Goal: Communication & Community: Share content

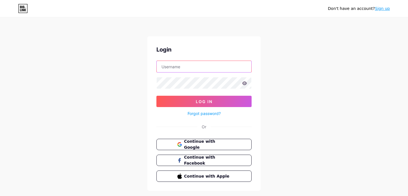
click at [179, 65] on input "text" at bounding box center [204, 66] width 95 height 11
type input "[EMAIL_ADDRESS][DOMAIN_NAME]"
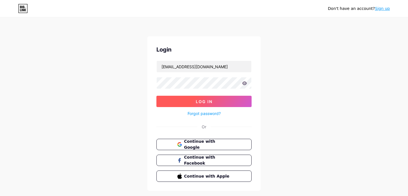
click at [206, 103] on span "Log In" at bounding box center [204, 101] width 17 height 5
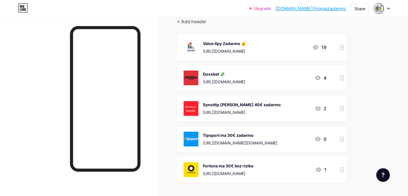
scroll to position [56, 0]
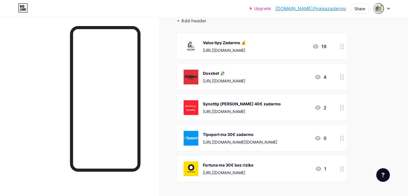
click at [344, 49] on div at bounding box center [342, 46] width 10 height 26
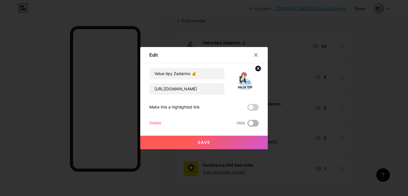
click at [249, 125] on span at bounding box center [252, 123] width 11 height 7
click at [247, 125] on input "checkbox" at bounding box center [247, 125] width 0 height 0
click at [219, 141] on button "Save" at bounding box center [204, 143] width 128 height 14
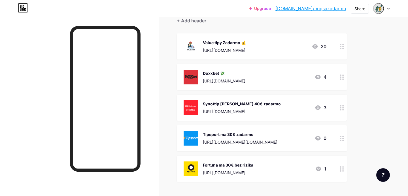
click at [343, 45] on icon at bounding box center [342, 46] width 4 height 5
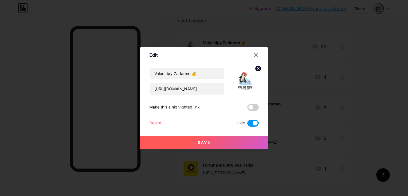
click at [253, 120] on span at bounding box center [252, 123] width 11 height 7
click at [247, 125] on input "checkbox" at bounding box center [247, 125] width 0 height 0
drag, startPoint x: 190, startPoint y: 73, endPoint x: 140, endPoint y: 69, distance: 50.6
click at [140, 69] on div "Edit Content YouTube Play YouTube video without leaving your page. ADD Vimeo Pl…" at bounding box center [204, 98] width 408 height 196
type input "Telegram💰"
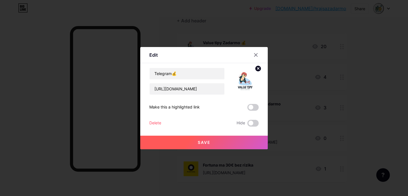
click at [201, 143] on span "Save" at bounding box center [204, 142] width 13 height 5
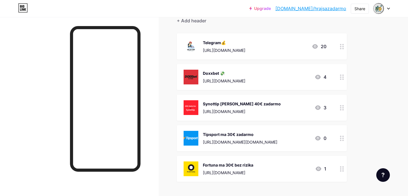
click at [342, 76] on icon at bounding box center [342, 77] width 4 height 5
click at [252, 123] on span at bounding box center [252, 123] width 11 height 7
click at [247, 125] on input "checkbox" at bounding box center [247, 125] width 0 height 0
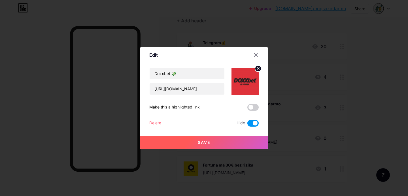
click at [225, 139] on button "Save" at bounding box center [204, 143] width 128 height 14
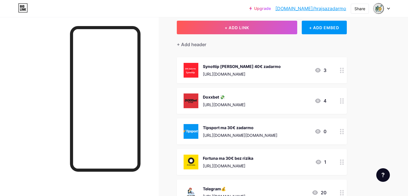
scroll to position [31, 0]
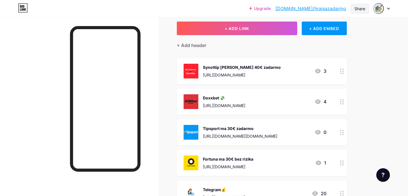
click at [361, 9] on div "Share" at bounding box center [360, 9] width 11 height 6
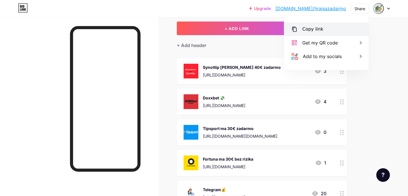
click at [325, 29] on div "Copy link" at bounding box center [326, 29] width 84 height 14
click at [339, 132] on div at bounding box center [342, 132] width 10 height 26
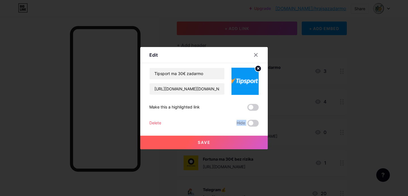
drag, startPoint x: 251, startPoint y: 123, endPoint x: 233, endPoint y: 113, distance: 20.5
click at [233, 113] on div "Tipsport ma 30€ zadarmo [URL][DOMAIN_NAME][DOMAIN_NAME] Make this a highlighted…" at bounding box center [203, 97] width 109 height 59
click at [257, 56] on icon at bounding box center [256, 54] width 3 height 3
